Goal: Register for event/course

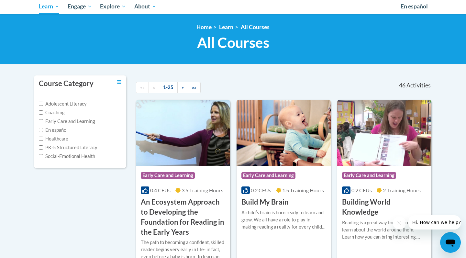
click at [252, 169] on div "Course Category: Early Care and Learning" at bounding box center [283, 176] width 84 height 15
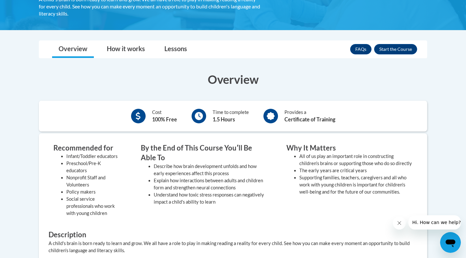
scroll to position [141, 0]
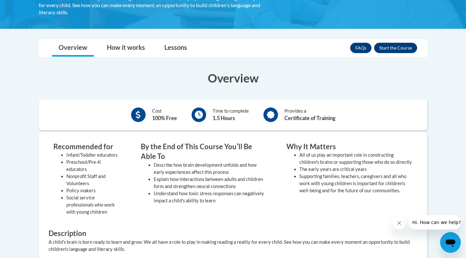
click at [389, 48] on button "Enroll" at bounding box center [395, 48] width 43 height 10
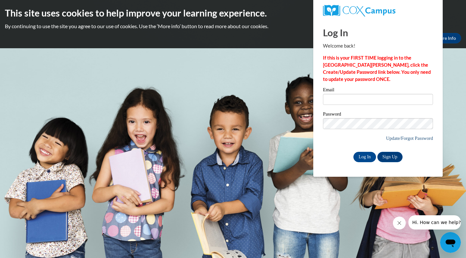
click at [419, 139] on link "Update/Forgot Password" at bounding box center [409, 138] width 47 height 5
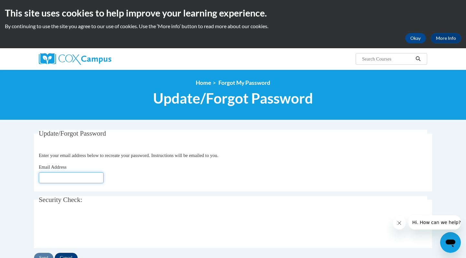
type input "Paulina_Haro_As8Q2"
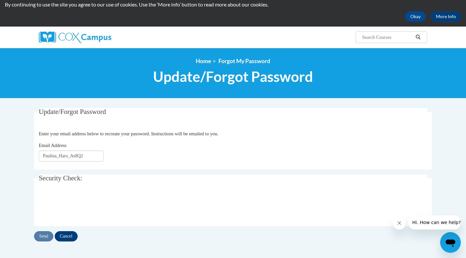
scroll to position [22, 0]
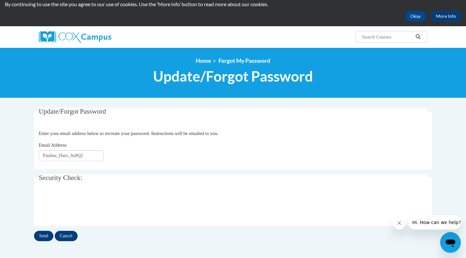
click at [44, 239] on input "Send" at bounding box center [43, 236] width 19 height 10
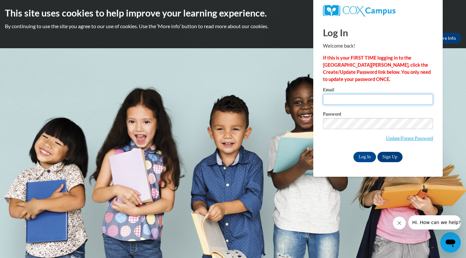
type input "Paulina_Haro_As8Q2"
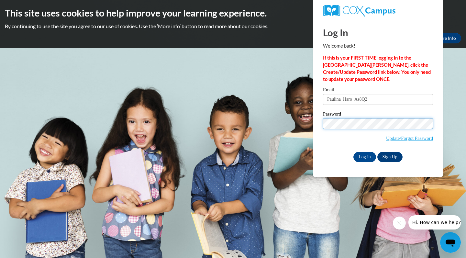
click at [364, 156] on input "Log In" at bounding box center [364, 157] width 23 height 10
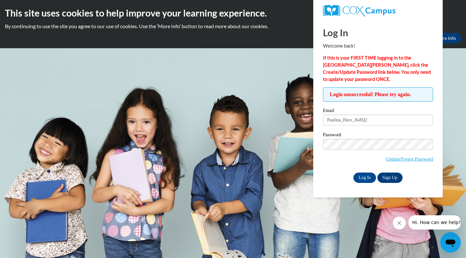
click at [392, 177] on link "Sign Up" at bounding box center [389, 178] width 25 height 10
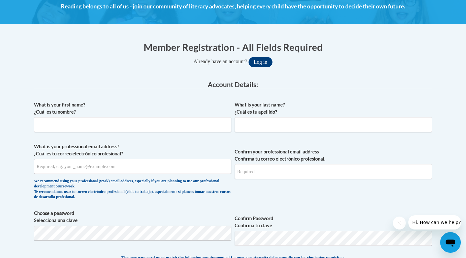
scroll to position [99, 0]
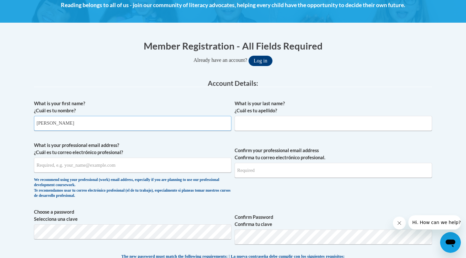
type input "[PERSON_NAME]"
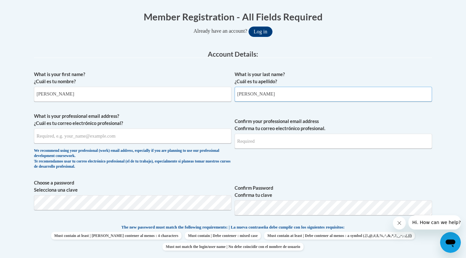
scroll to position [129, 0]
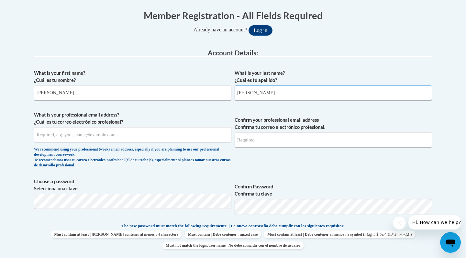
type input "Haro"
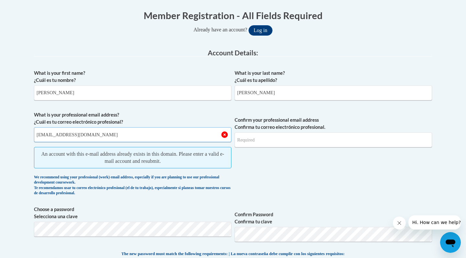
type input "[EMAIL_ADDRESS][DOMAIN_NAME]"
click at [261, 142] on input "Confirm your professional email address Confirma tu correo electrónico profesio…" at bounding box center [333, 139] width 197 height 15
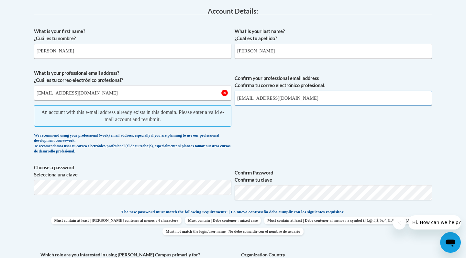
scroll to position [181, 0]
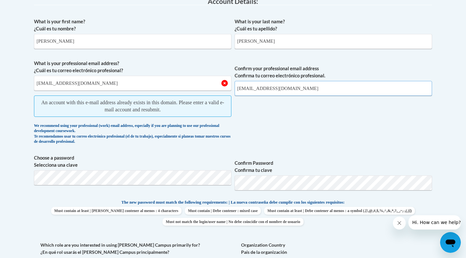
type input "[EMAIL_ADDRESS][DOMAIN_NAME]"
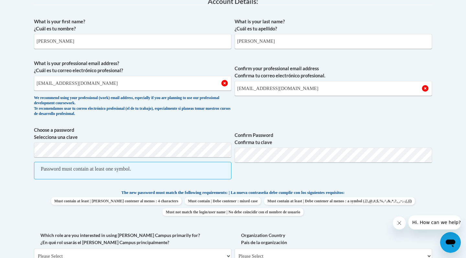
click at [270, 180] on span "Confirm Password Confirma tu clave" at bounding box center [333, 157] width 197 height 60
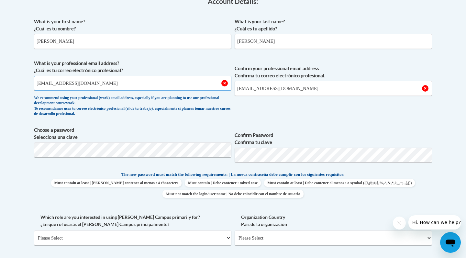
click at [179, 82] on input "[EMAIL_ADDRESS][DOMAIN_NAME]" at bounding box center [132, 83] width 197 height 15
click at [217, 83] on input "[EMAIL_ADDRESS][DOMAIN_NAME]" at bounding box center [132, 83] width 197 height 15
click at [225, 84] on input "[EMAIL_ADDRESS][DOMAIN_NAME]" at bounding box center [132, 83] width 197 height 15
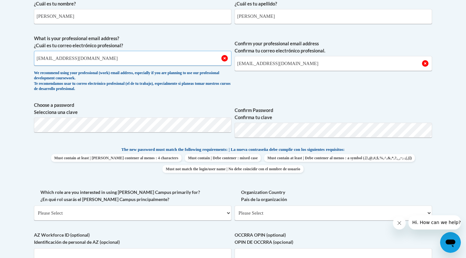
scroll to position [206, 0]
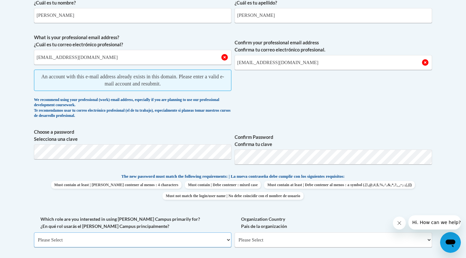
select select "fbf2d438-af2f-41f8-98f1-81c410e29de3"
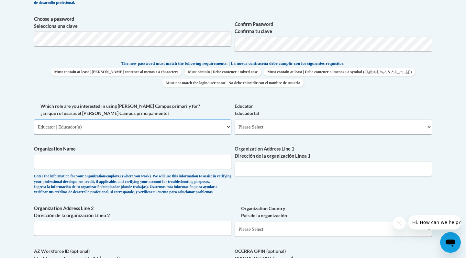
scroll to position [321, 0]
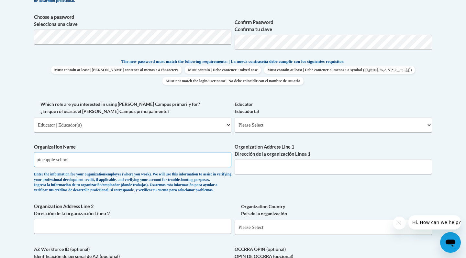
type input "pineapple school"
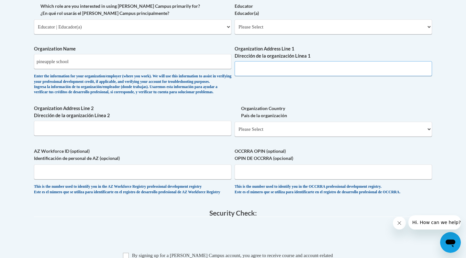
scroll to position [419, 0]
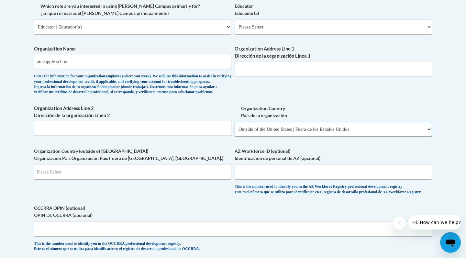
select select "ad49bcad-a171-4b2e-b99c-48b446064914"
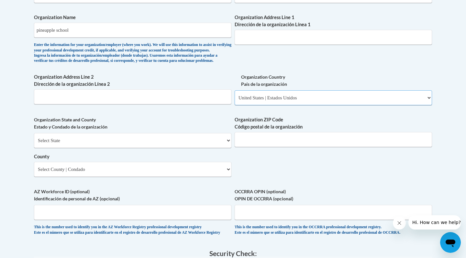
scroll to position [460, 0]
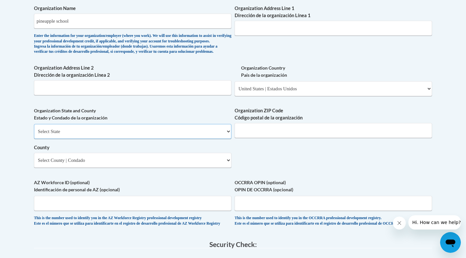
select select "[US_STATE]"
select select "Bexar"
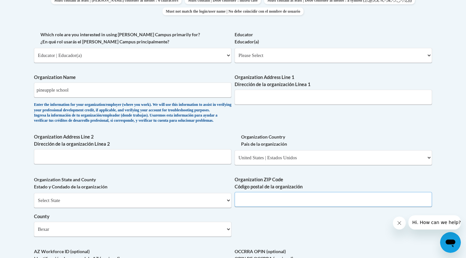
scroll to position [385, 0]
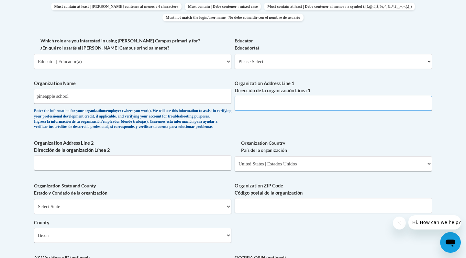
click at [248, 100] on input "Organization Address Line 1 Dirección de la organización Línea 1" at bounding box center [333, 103] width 197 height 15
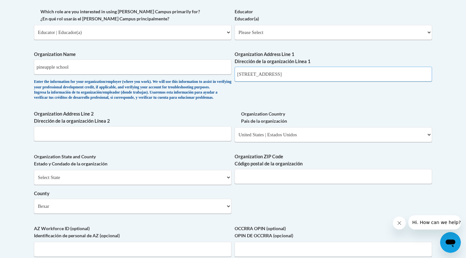
scroll to position [414, 0]
type input "6185 camp bills rd"
click at [283, 180] on input "Organization ZIP Code Código postal de la organización" at bounding box center [333, 176] width 197 height 15
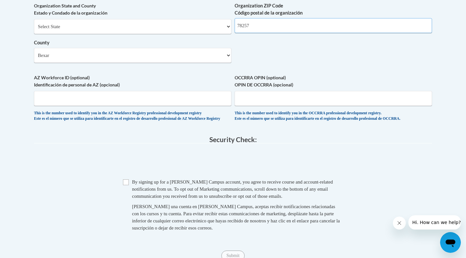
scroll to position [568, 0]
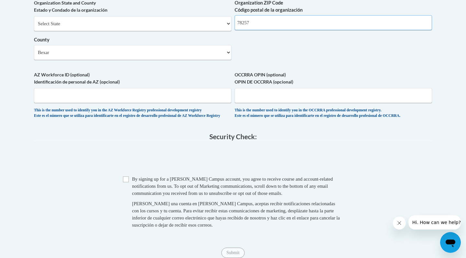
type input "78257"
click at [125, 182] on input "Checkbox" at bounding box center [126, 179] width 6 height 6
checkbox input "true"
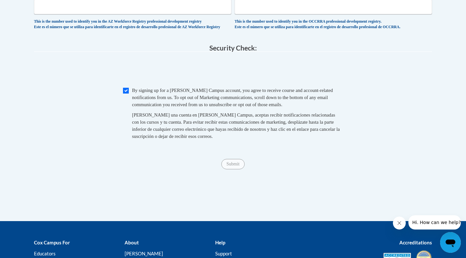
scroll to position [659, 0]
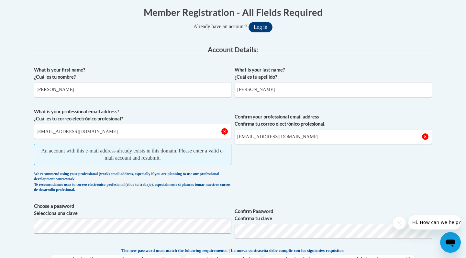
scroll to position [138, 0]
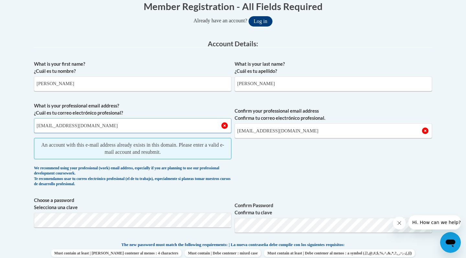
click at [199, 127] on input "[EMAIL_ADDRESS][DOMAIN_NAME]" at bounding box center [132, 125] width 197 height 15
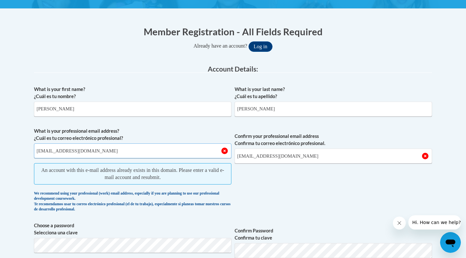
scroll to position [109, 0]
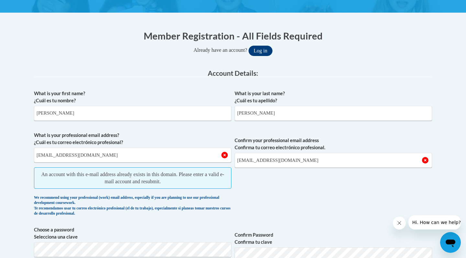
click at [271, 48] on button "Log in" at bounding box center [261, 51] width 24 height 10
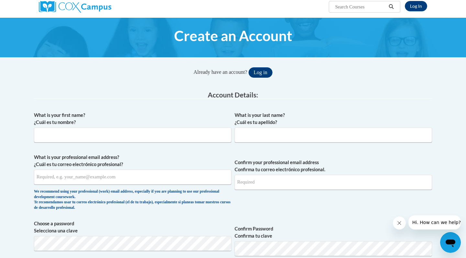
scroll to position [53, 0]
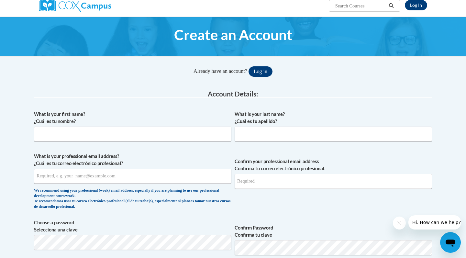
click at [267, 71] on button "Log in" at bounding box center [261, 71] width 24 height 10
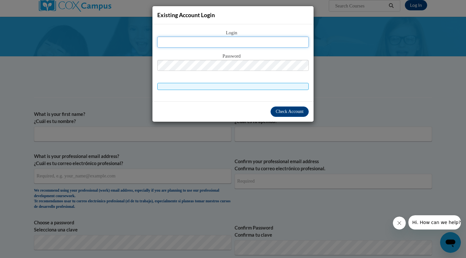
click at [263, 43] on input "text" at bounding box center [232, 42] width 151 height 11
click at [215, 133] on div "Existing Account Login Login Password" at bounding box center [233, 129] width 466 height 258
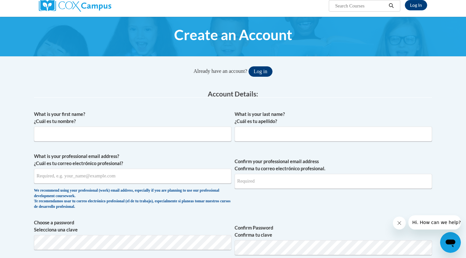
click at [263, 71] on button "Log in" at bounding box center [261, 71] width 24 height 10
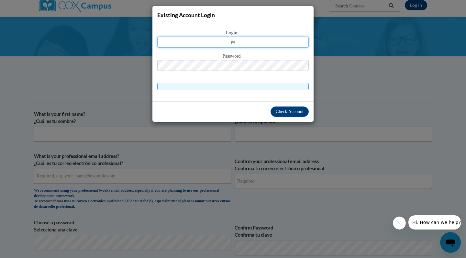
type input "p"
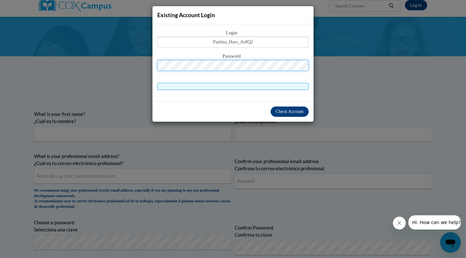
click at [263, 71] on button "Log in" at bounding box center [261, 71] width 24 height 10
click at [296, 112] on span "Check Account" at bounding box center [290, 111] width 28 height 5
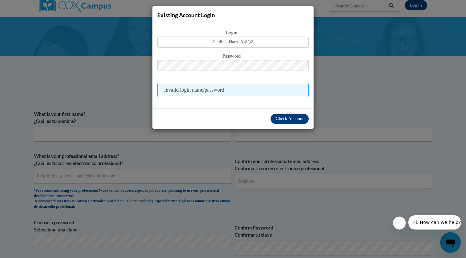
click at [286, 114] on button "Check Account" at bounding box center [290, 119] width 38 height 10
click at [267, 44] on input "Paulina_Haro_As8Q2" at bounding box center [232, 42] width 151 height 11
type input "[EMAIL_ADDRESS][DOMAIN_NAME]"
click at [288, 118] on span "Check Account" at bounding box center [290, 118] width 28 height 5
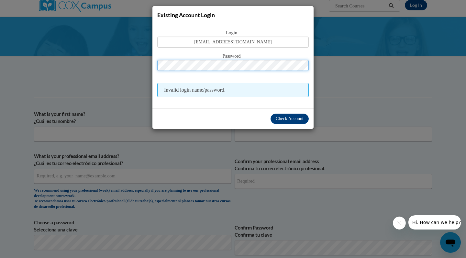
click at [263, 71] on button "Log in" at bounding box center [261, 71] width 24 height 10
click at [344, 76] on div "Existing Account Login Login [EMAIL_ADDRESS][DOMAIN_NAME] Password Invalid logi…" at bounding box center [233, 129] width 466 height 258
